Goal: Information Seeking & Learning: Learn about a topic

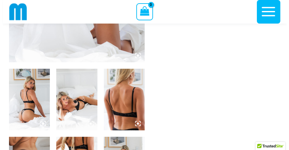
scroll to position [187, 0]
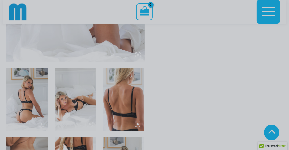
click at [71, 103] on div "“The Hottest Styles You’ve Never Seen” Exclusive Looks. Private Drops. Only Our…" at bounding box center [144, 75] width 289 height 150
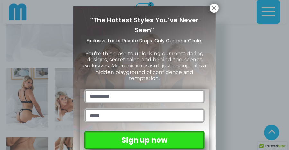
click at [71, 104] on div "“The Hottest Styles You’ve Never Seen” Exclusive Looks. Private Drops. Only Our…" at bounding box center [144, 75] width 289 height 150
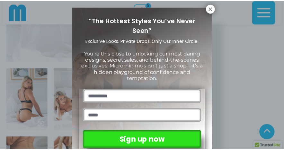
scroll to position [3, 0]
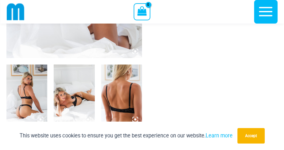
click at [86, 147] on div "This website uses cookies to ensure you get the best experience on our website.…" at bounding box center [142, 135] width 284 height 28
click at [83, 93] on img at bounding box center [74, 94] width 41 height 61
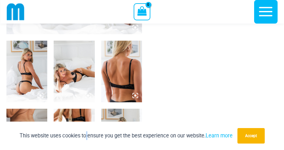
scroll to position [251, 0]
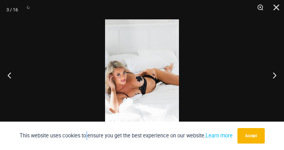
click at [84, 94] on div at bounding box center [142, 75] width 284 height 150
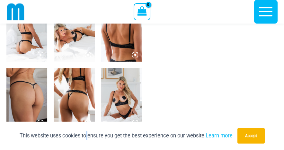
click at [124, 104] on img at bounding box center [121, 98] width 41 height 61
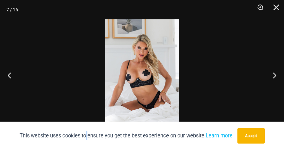
click at [105, 19] on div at bounding box center [105, 19] width 0 height 0
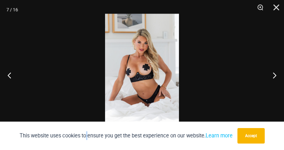
click at [134, 71] on img at bounding box center [142, 69] width 74 height 111
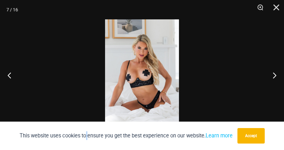
click at [127, 26] on img at bounding box center [142, 74] width 74 height 111
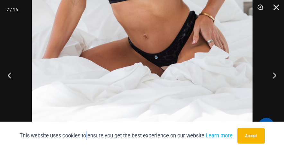
scroll to position [0, 0]
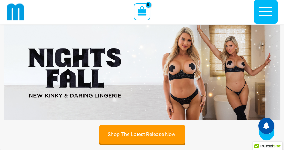
scroll to position [133, 0]
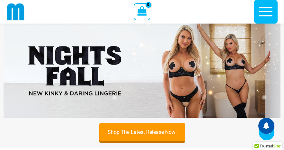
click at [120, 53] on img at bounding box center [142, 70] width 277 height 94
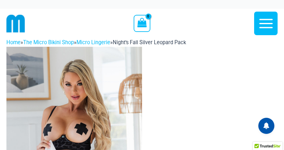
drag, startPoint x: 187, startPoint y: 87, endPoint x: 179, endPoint y: 84, distance: 8.2
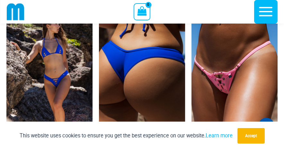
scroll to position [1592, 0]
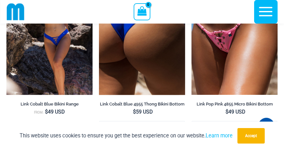
drag, startPoint x: 165, startPoint y: 99, endPoint x: 166, endPoint y: 95, distance: 3.6
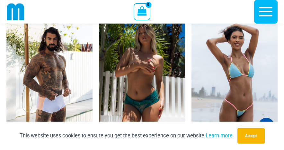
scroll to position [1720, 0]
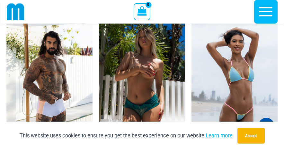
click at [129, 89] on img at bounding box center [142, 84] width 86 height 129
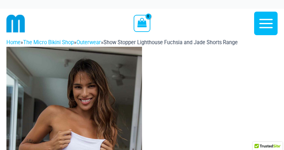
drag, startPoint x: 157, startPoint y: 95, endPoint x: 158, endPoint y: 98, distance: 4.0
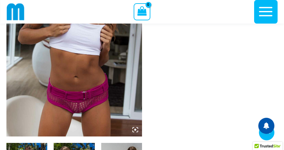
scroll to position [111, 0]
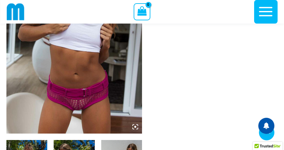
drag, startPoint x: 152, startPoint y: 123, endPoint x: 149, endPoint y: 125, distance: 3.9
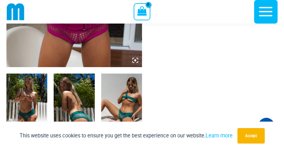
scroll to position [168, 0]
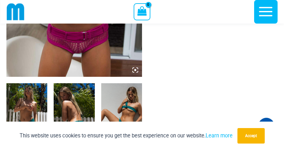
click at [34, 99] on img at bounding box center [26, 113] width 41 height 61
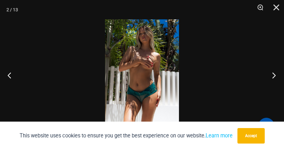
click at [277, 82] on button "Next" at bounding box center [272, 75] width 24 height 32
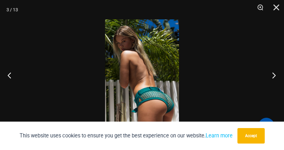
click at [274, 84] on button "Next" at bounding box center [272, 75] width 24 height 32
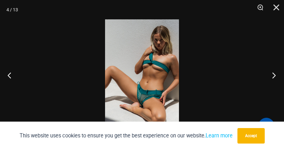
click at [271, 90] on button "Next" at bounding box center [272, 75] width 24 height 32
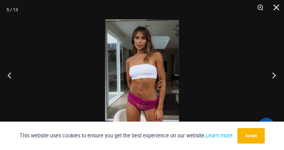
click at [270, 90] on button "Next" at bounding box center [272, 75] width 24 height 32
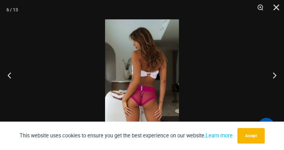
click at [268, 96] on div at bounding box center [142, 75] width 284 height 150
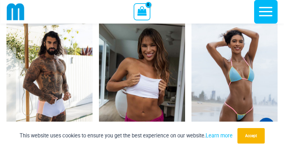
scroll to position [1720, 0]
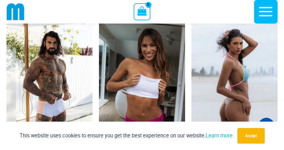
click at [223, 96] on img at bounding box center [235, 84] width 86 height 129
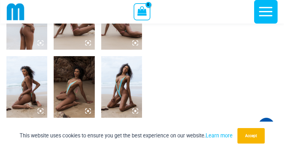
scroll to position [279, 0]
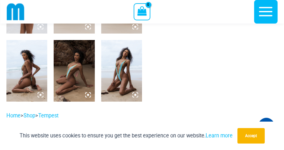
click at [121, 64] on img at bounding box center [121, 70] width 41 height 61
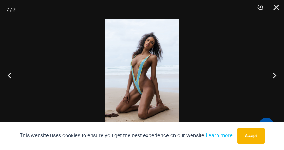
drag, startPoint x: 119, startPoint y: 62, endPoint x: 124, endPoint y: 62, distance: 4.8
click at [275, 75] on button "Next" at bounding box center [272, 75] width 24 height 32
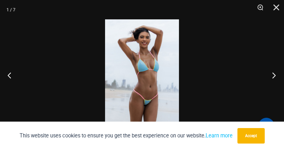
click at [274, 73] on button "Next" at bounding box center [272, 75] width 24 height 32
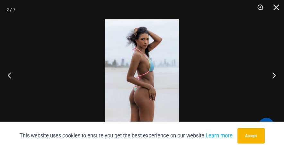
click at [272, 73] on button "Next" at bounding box center [272, 75] width 24 height 32
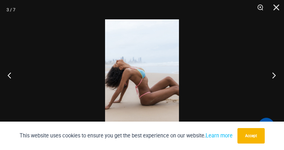
click at [271, 72] on button "Next" at bounding box center [272, 75] width 24 height 32
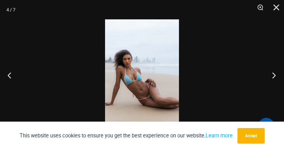
click at [270, 70] on button "Next" at bounding box center [272, 75] width 24 height 32
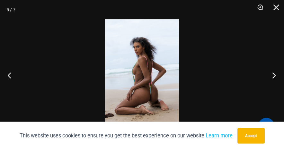
click at [265, 67] on button "Next" at bounding box center [272, 75] width 24 height 32
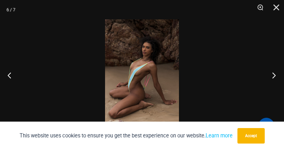
click at [270, 75] on button "Next" at bounding box center [272, 75] width 24 height 32
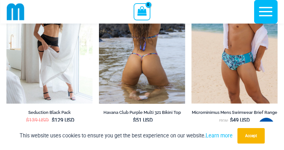
scroll to position [1953, 0]
click at [134, 74] on img at bounding box center [142, 38] width 86 height 129
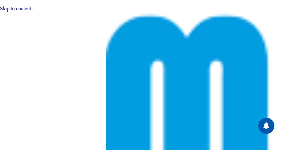
drag, startPoint x: 159, startPoint y: 80, endPoint x: 157, endPoint y: 77, distance: 3.5
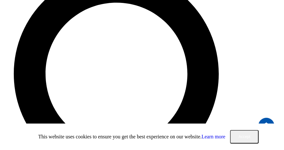
scroll to position [219, 0]
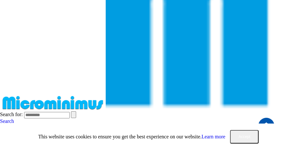
scroll to position [59, 0]
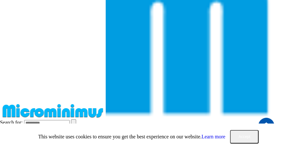
drag, startPoint x: 164, startPoint y: 70, endPoint x: 122, endPoint y: 80, distance: 43.9
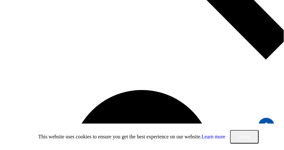
scroll to position [412, 0]
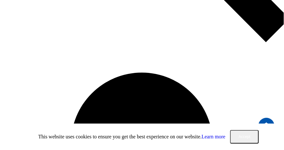
drag, startPoint x: 161, startPoint y: 71, endPoint x: 168, endPoint y: 72, distance: 7.1
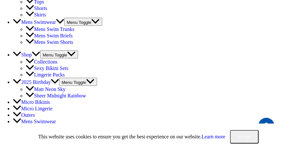
scroll to position [951, 0]
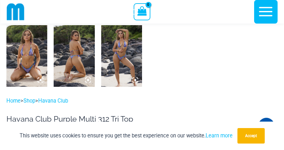
scroll to position [316, 0]
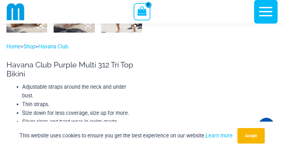
drag, startPoint x: 179, startPoint y: 76, endPoint x: 185, endPoint y: 77, distance: 5.2
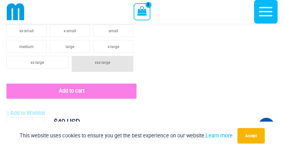
scroll to position [637, 0]
